Goal: Transaction & Acquisition: Purchase product/service

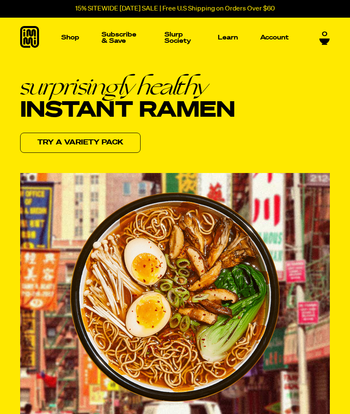
click at [45, 102] on img "Main navigation" at bounding box center [45, 103] width 59 height 59
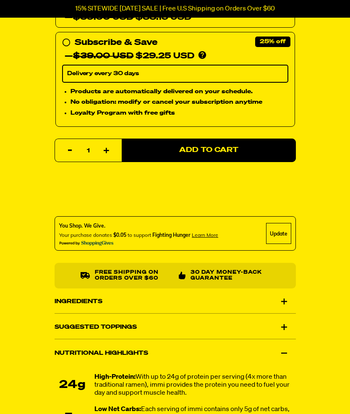
scroll to position [521, 0]
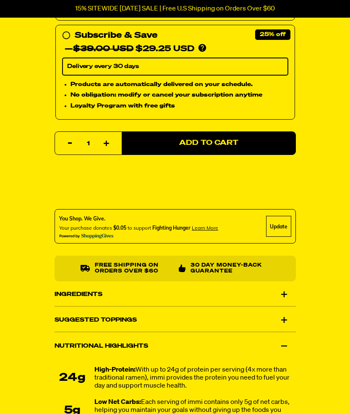
click at [284, 318] on div "Suggested Toppings" at bounding box center [176, 320] width 242 height 24
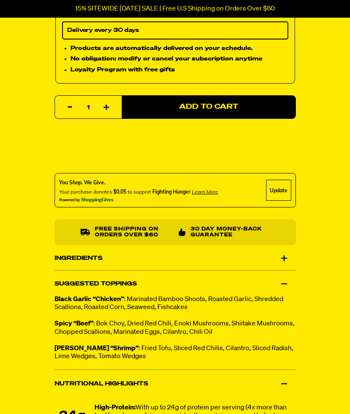
scroll to position [557, 0]
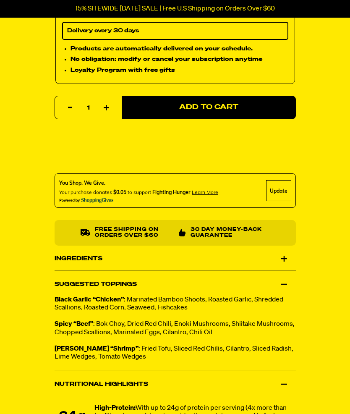
click at [273, 349] on p "Tom Yum “Shrimp” : Fried Tofu, Sliced Red Chilis, Cilantro, Sliced Radish, Lime…" at bounding box center [176, 354] width 242 height 16
click at [271, 351] on p "Tom Yum “Shrimp” : Fried Tofu, Sliced Red Chilis, Cilantro, Sliced Radish, Lime…" at bounding box center [176, 354] width 242 height 16
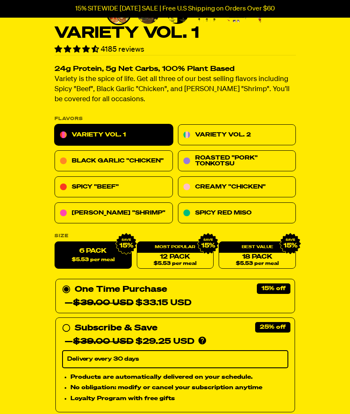
scroll to position [228, 0]
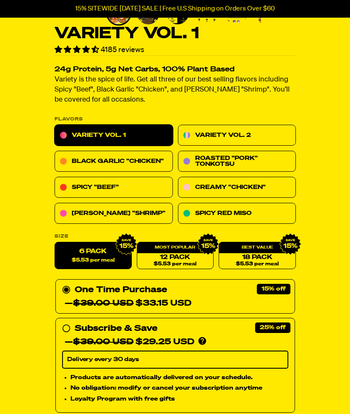
click at [137, 162] on link "Black Garlic "Chicken"" at bounding box center [114, 161] width 118 height 21
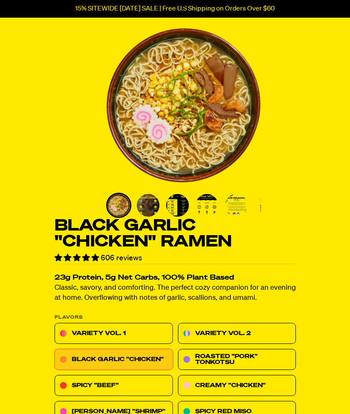
scroll to position [34, 0]
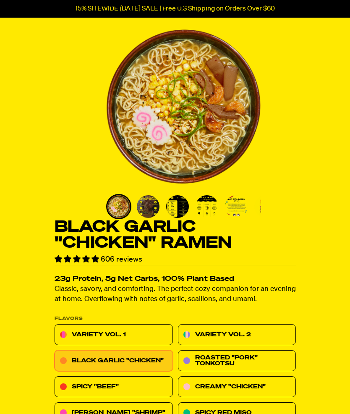
click at [231, 358] on link "Roasted "Pork" Tonkotsu" at bounding box center [237, 361] width 118 height 21
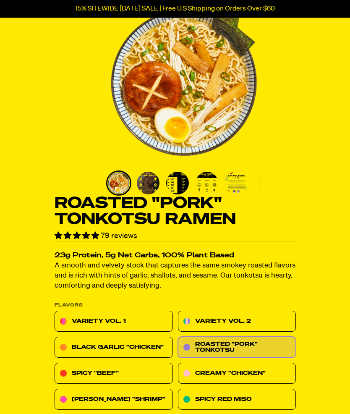
scroll to position [59, 0]
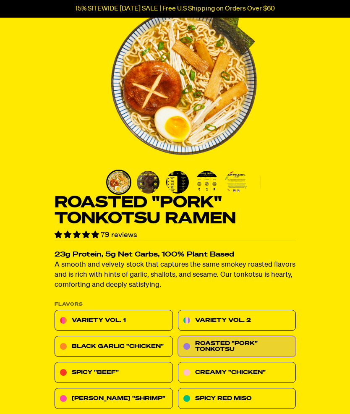
click at [134, 373] on link "Spicy "Beef"" at bounding box center [114, 373] width 118 height 21
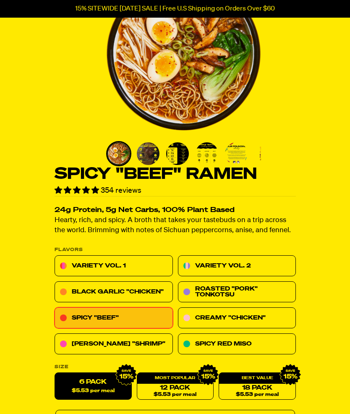
scroll to position [86, 0]
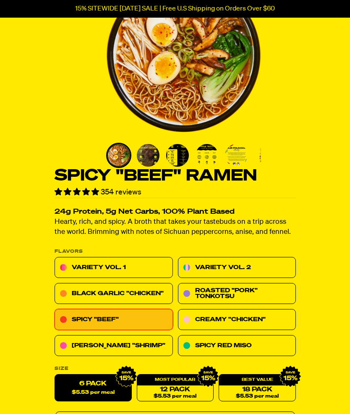
click at [257, 315] on link "Creamy "Chicken"" at bounding box center [237, 320] width 118 height 21
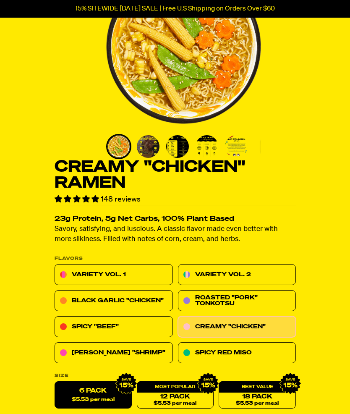
scroll to position [97, 0]
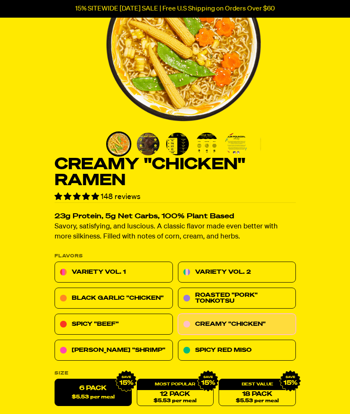
click at [252, 347] on link "Spicy Red Miso" at bounding box center [237, 350] width 118 height 21
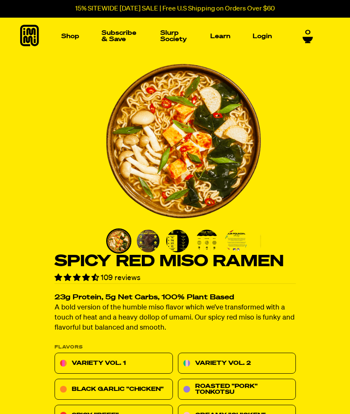
click at [134, 98] on img "Main navigation" at bounding box center [131, 100] width 59 height 59
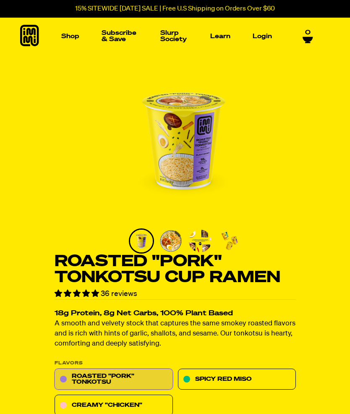
click at [263, 31] on link "Login" at bounding box center [263, 36] width 26 height 13
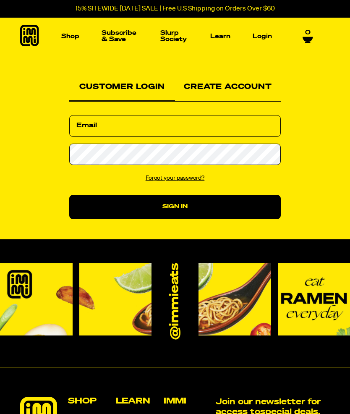
click at [210, 89] on div "Create Account" at bounding box center [228, 88] width 106 height 27
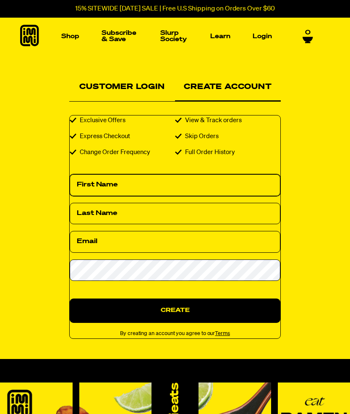
click at [136, 183] on input "First Name" at bounding box center [175, 185] width 211 height 22
type input "Nancy"
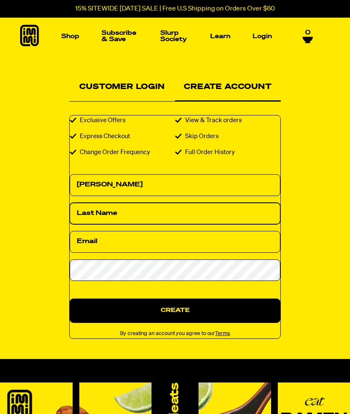
click at [119, 214] on input "Last Name" at bounding box center [175, 214] width 211 height 22
type input "Kwiatkowski"
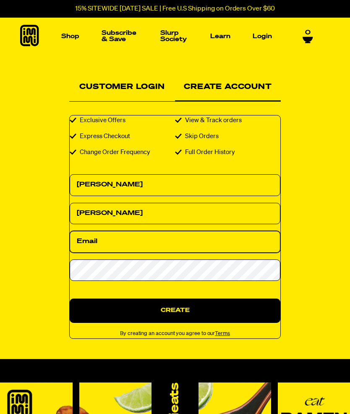
click at [136, 240] on input "Email" at bounding box center [175, 242] width 211 height 22
type input "schnugger58@gmail.com"
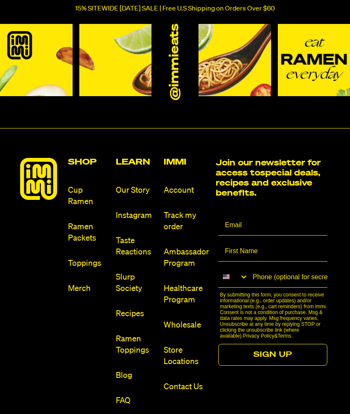
scroll to position [197, 0]
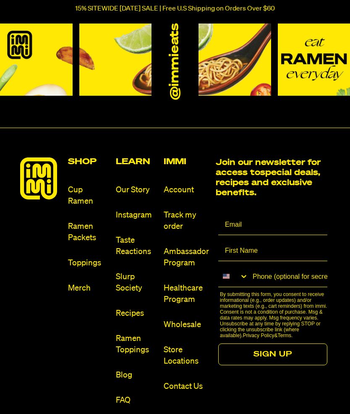
click at [80, 200] on link "Cup Ramen" at bounding box center [88, 196] width 41 height 23
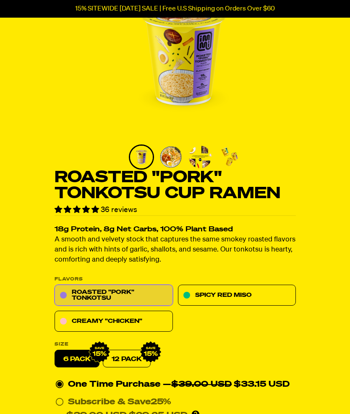
scroll to position [85, 0]
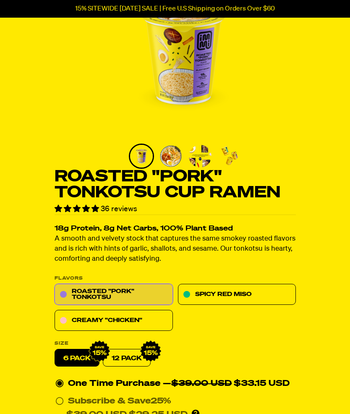
click at [111, 321] on link "Creamy "Chicken"" at bounding box center [114, 320] width 118 height 21
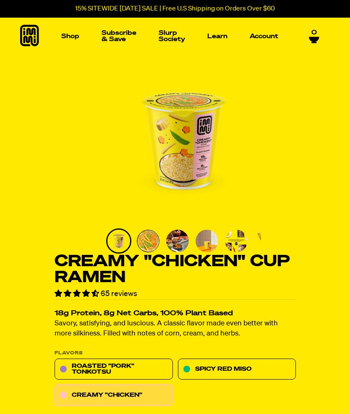
click at [138, 100] on img "Main navigation" at bounding box center [131, 100] width 59 height 59
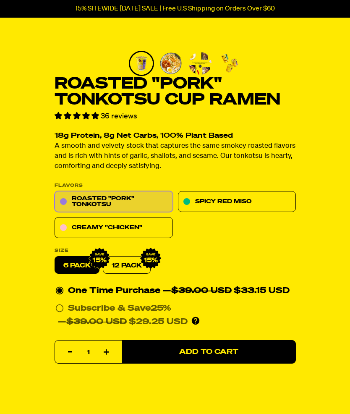
scroll to position [178, 0]
click at [82, 231] on link "Creamy "Chicken"" at bounding box center [114, 228] width 118 height 21
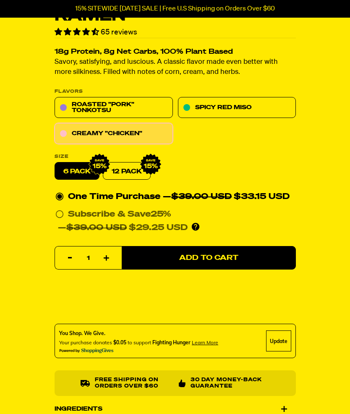
scroll to position [265, 0]
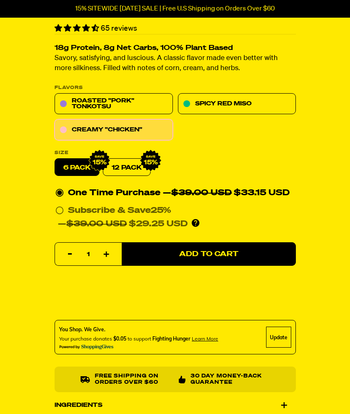
click at [226, 252] on span "Add to Cart" at bounding box center [208, 254] width 59 height 7
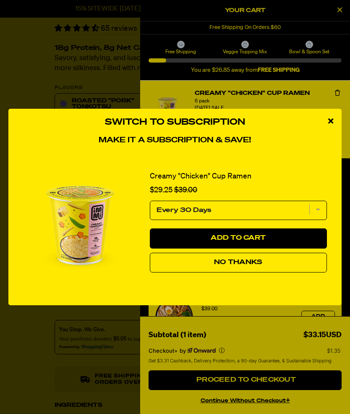
click at [314, 220] on select "Every 30 Days" at bounding box center [238, 210] width 177 height 19
click at [318, 220] on select "Every 30 Days" at bounding box center [238, 210] width 177 height 19
click at [257, 266] on span "No Thanks" at bounding box center [238, 262] width 48 height 7
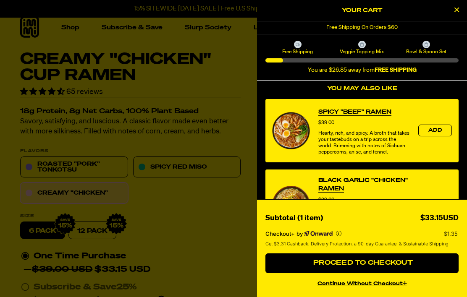
scroll to position [0, 0]
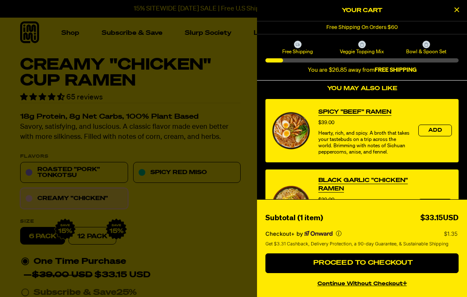
click at [350, 7] on icon "Close Cart" at bounding box center [457, 10] width 5 height 8
